Goal: Task Accomplishment & Management: Use online tool/utility

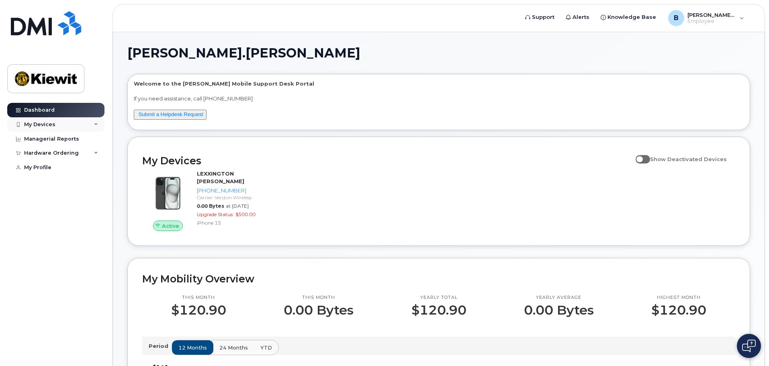
click at [61, 128] on div "My Devices" at bounding box center [55, 124] width 97 height 14
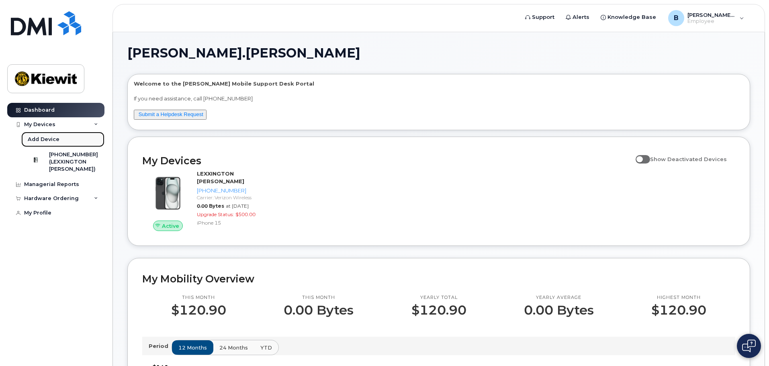
click at [62, 137] on link "Add Device" at bounding box center [62, 139] width 83 height 15
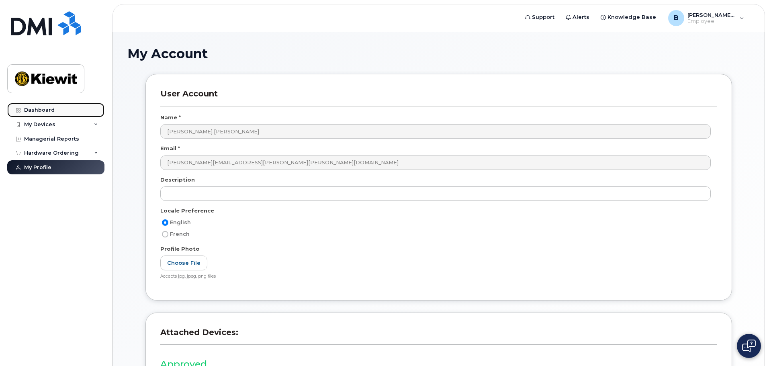
click at [43, 109] on div "Dashboard" at bounding box center [39, 110] width 31 height 6
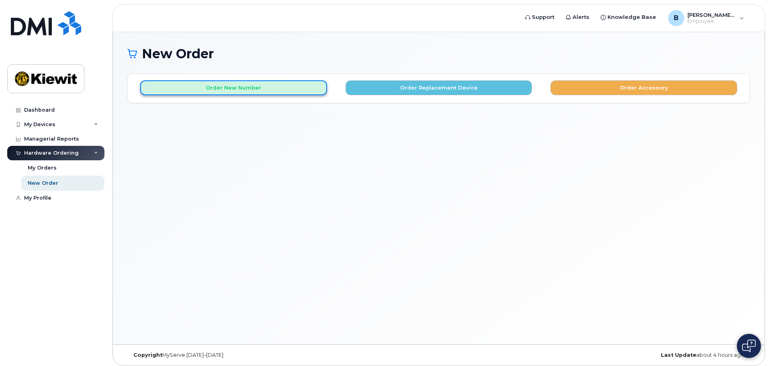
click at [291, 87] on button "Order New Number" at bounding box center [233, 87] width 187 height 15
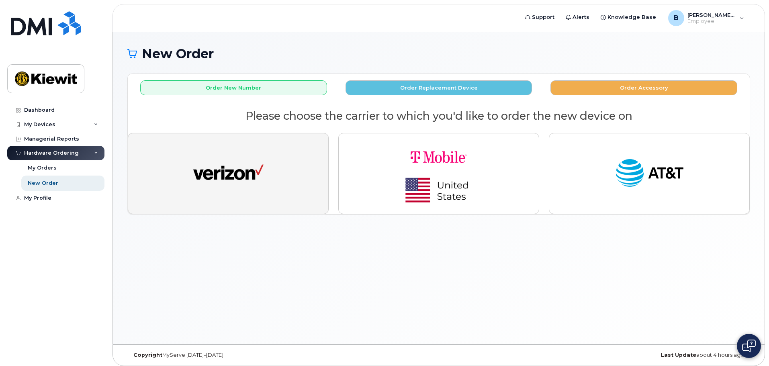
click at [267, 167] on button "button" at bounding box center [228, 173] width 201 height 81
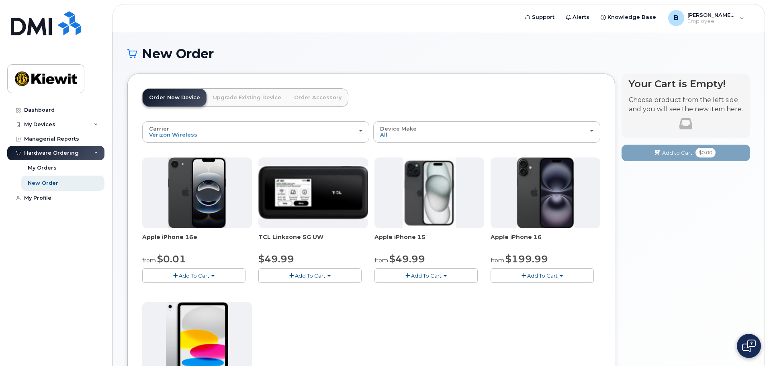
click at [247, 100] on link "Upgrade Existing Device" at bounding box center [246, 98] width 81 height 18
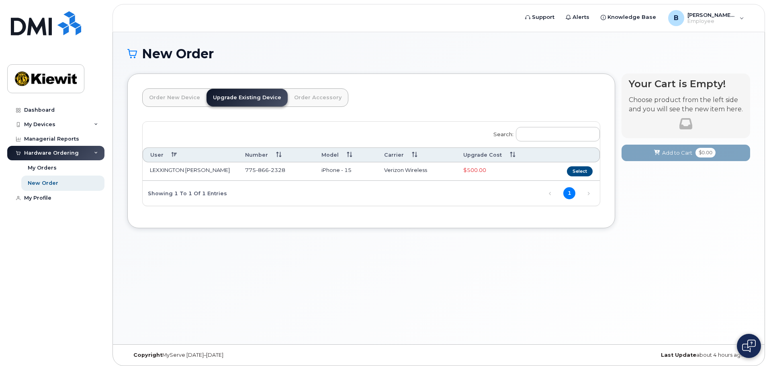
click at [315, 103] on link "Order Accessory" at bounding box center [318, 98] width 60 height 18
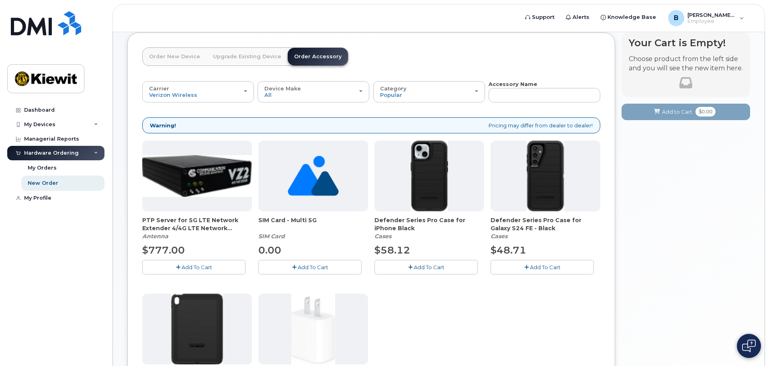
scroll to position [40, 0]
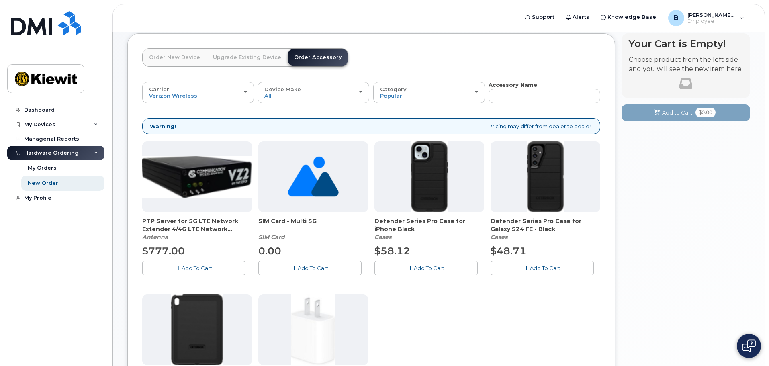
click at [173, 61] on link "Order New Device" at bounding box center [175, 58] width 64 height 18
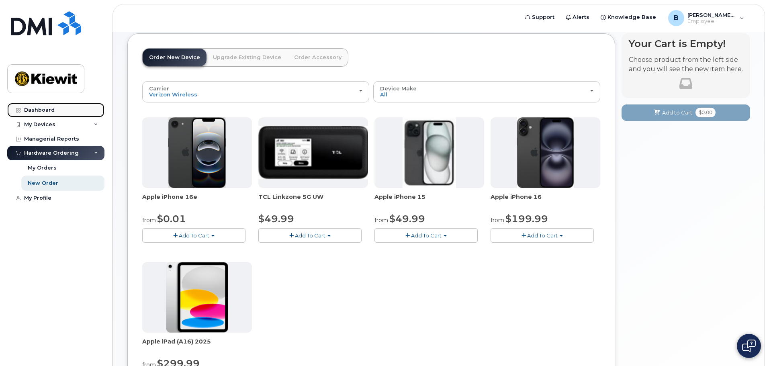
click at [59, 109] on link "Dashboard" at bounding box center [55, 110] width 97 height 14
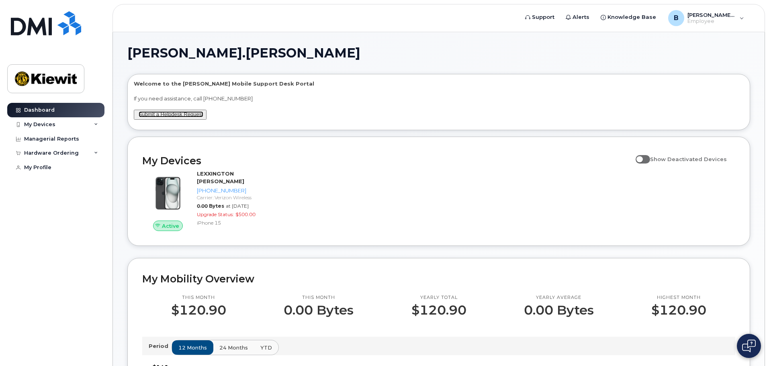
click at [190, 114] on link "Submit a Helpdesk Request" at bounding box center [171, 114] width 65 height 6
